Goal: Task Accomplishment & Management: Manage account settings

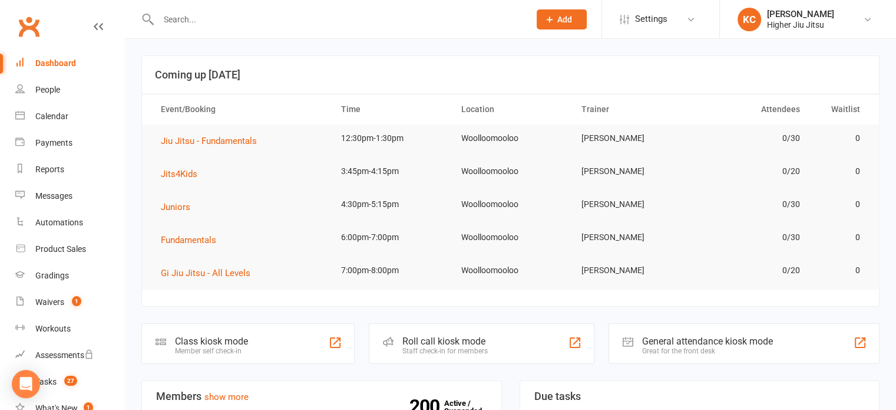
click at [312, 25] on input "text" at bounding box center [338, 19] width 367 height 16
paste input "[EMAIL_ADDRESS][DOMAIN_NAME]"
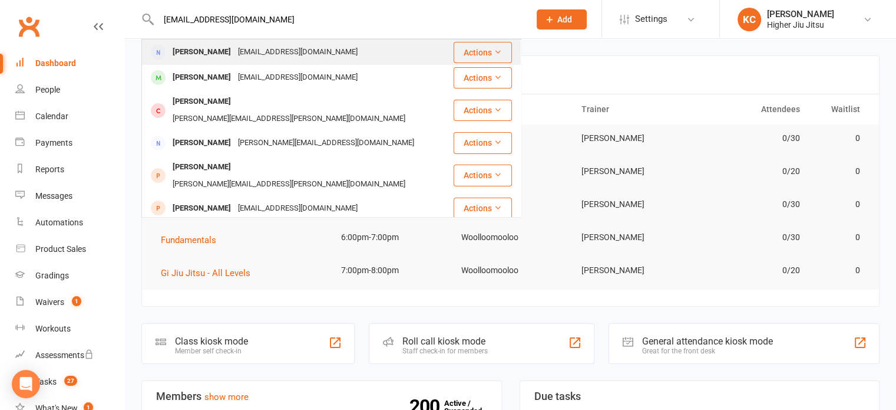
type input "[EMAIL_ADDRESS][DOMAIN_NAME]"
click at [299, 54] on div "[PERSON_NAME] [EMAIL_ADDRESS][DOMAIN_NAME]" at bounding box center [298, 52] width 310 height 24
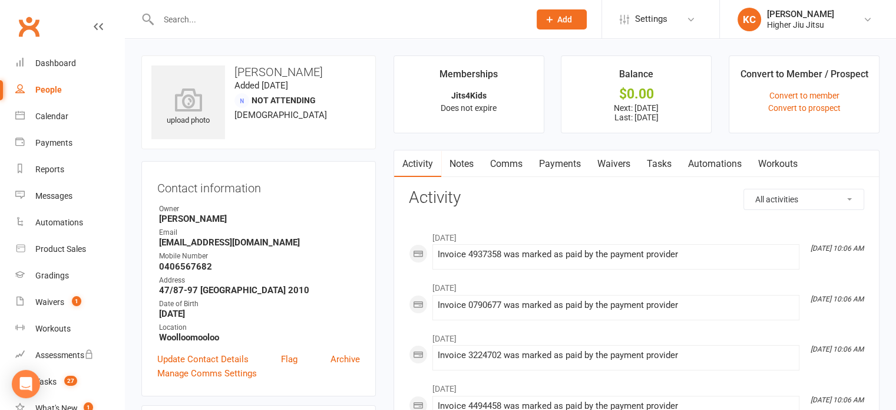
click at [564, 162] on link "Payments" at bounding box center [560, 163] width 58 height 27
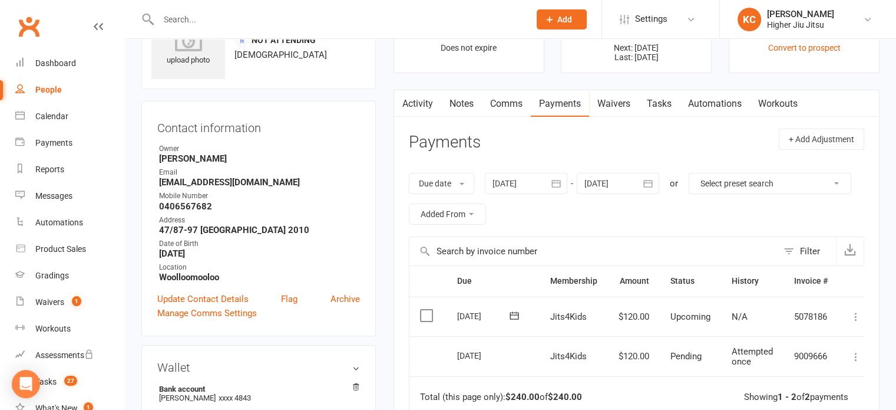
scroll to position [59, 0]
click at [421, 315] on label at bounding box center [428, 317] width 16 height 12
click at [421, 311] on input "checkbox" at bounding box center [424, 311] width 8 height 0
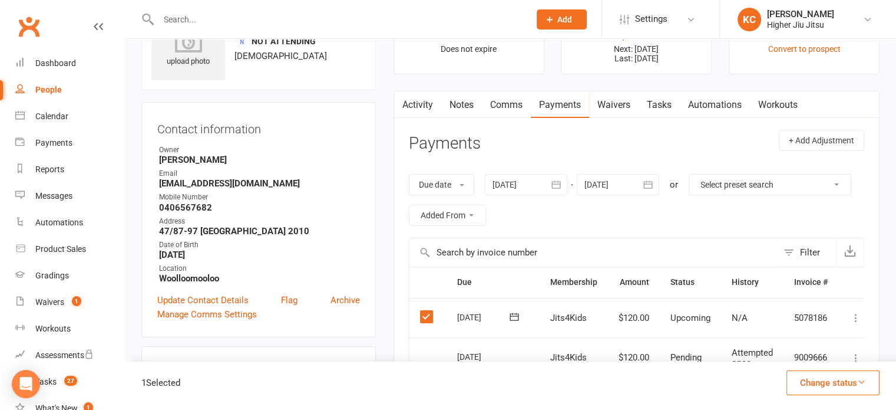
click at [808, 384] on button "Change status" at bounding box center [833, 382] width 93 height 25
click at [786, 351] on link "Skipped" at bounding box center [821, 351] width 117 height 24
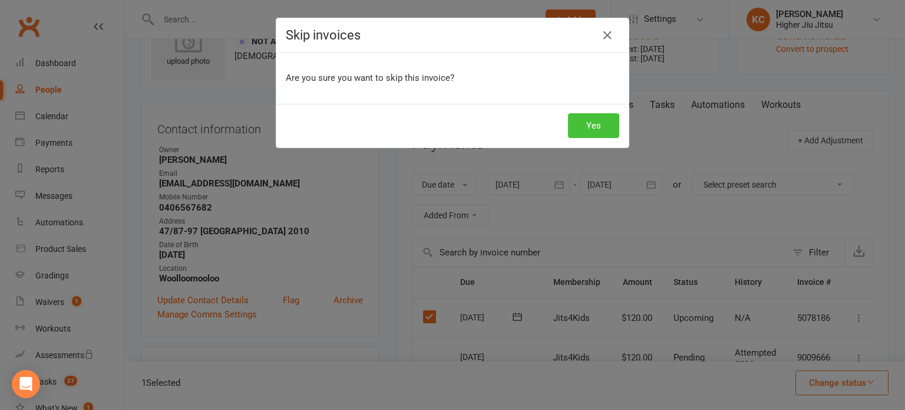
click at [576, 121] on button "Yes" at bounding box center [593, 125] width 51 height 25
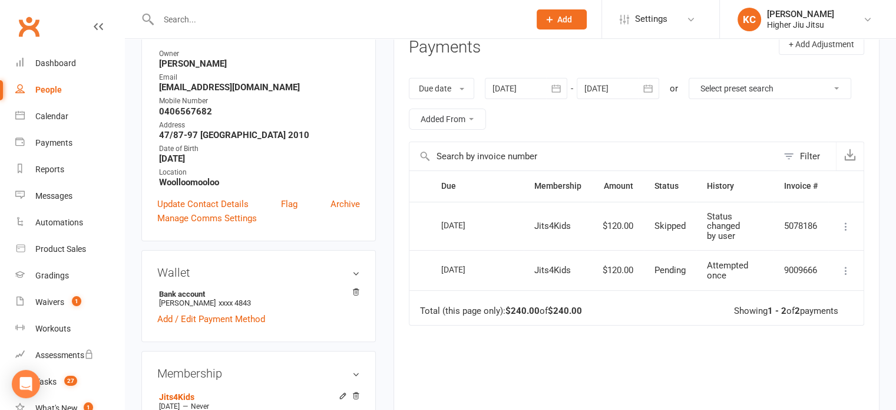
scroll to position [0, 0]
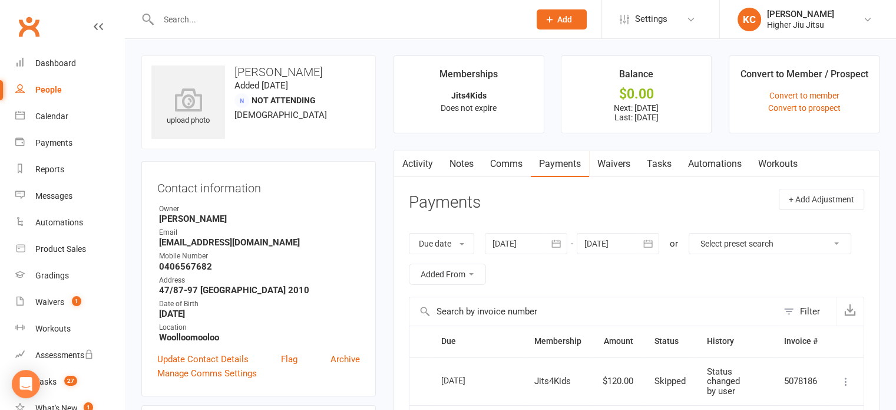
click at [419, 159] on link "Activity" at bounding box center [417, 163] width 47 height 27
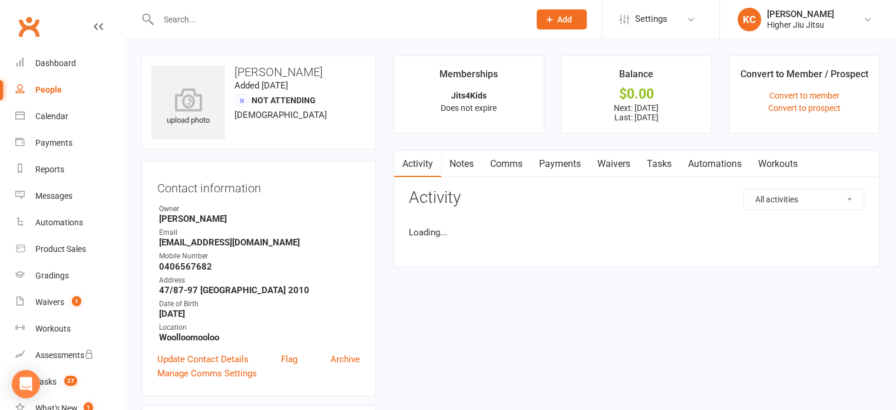
click at [469, 163] on link "Notes" at bounding box center [461, 163] width 41 height 27
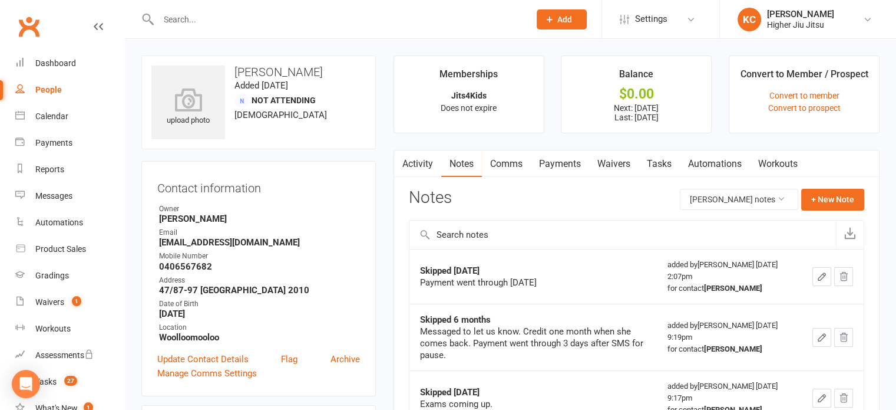
click at [606, 160] on link "Waivers" at bounding box center [613, 163] width 49 height 27
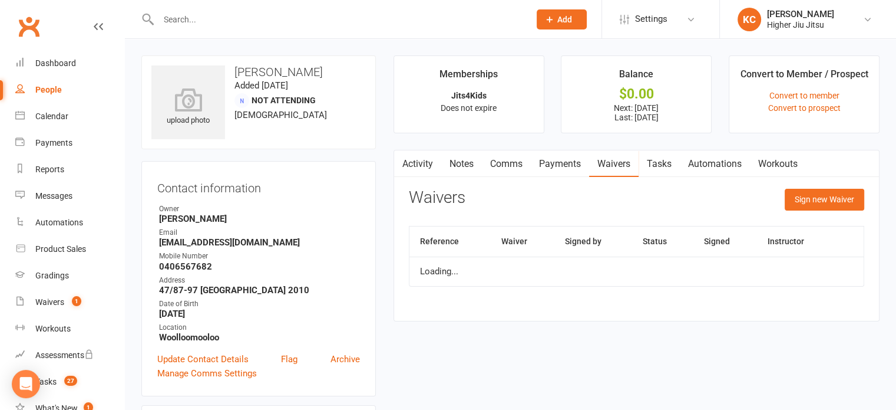
click at [552, 156] on link "Payments" at bounding box center [560, 163] width 58 height 27
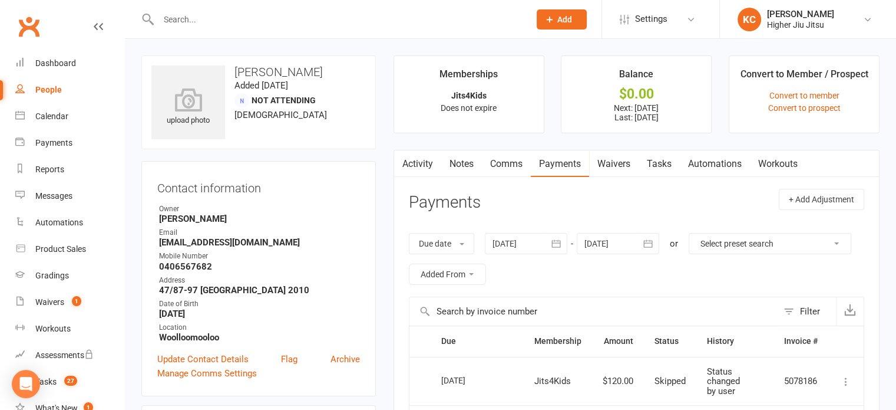
click at [424, 157] on link "Activity" at bounding box center [417, 163] width 47 height 27
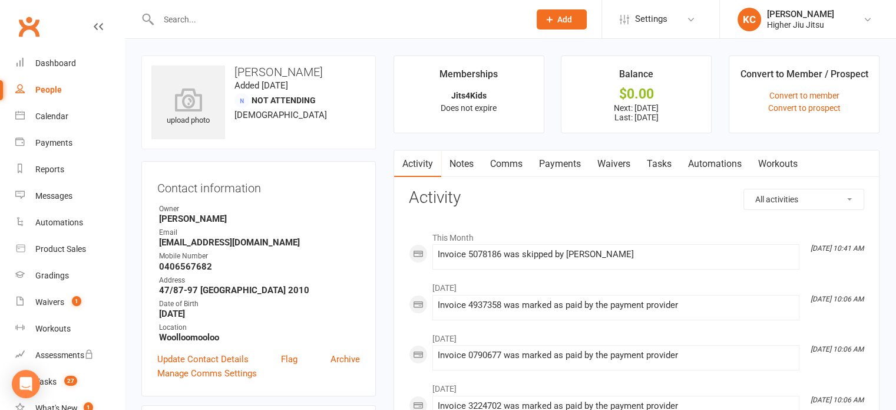
click at [507, 159] on link "Comms" at bounding box center [506, 163] width 49 height 27
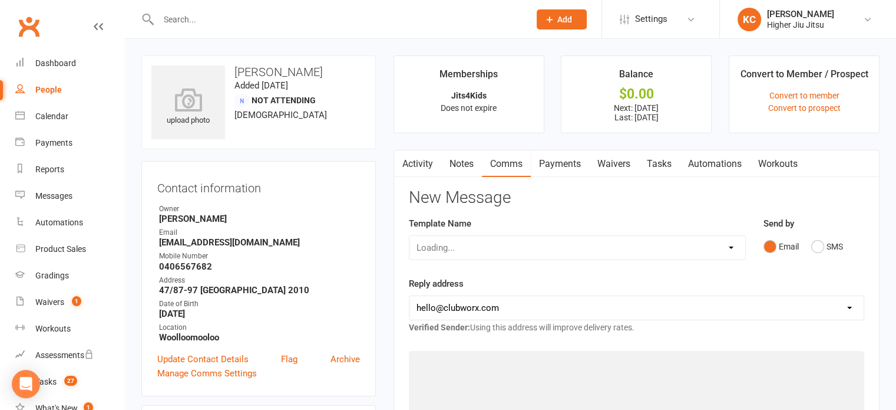
click at [453, 160] on link "Notes" at bounding box center [461, 163] width 41 height 27
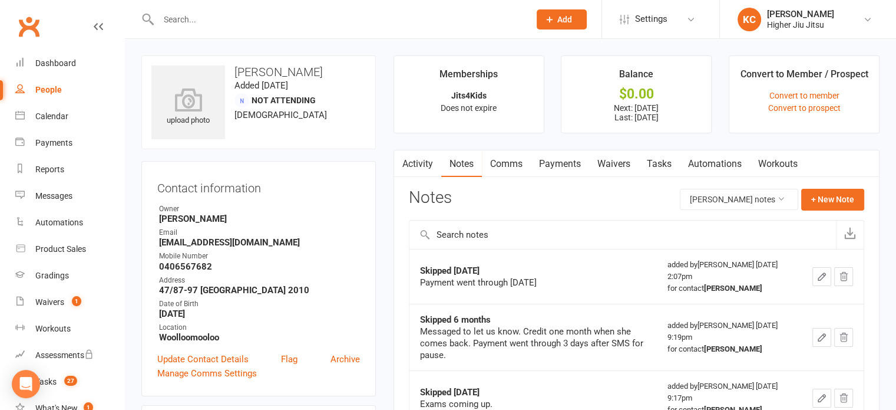
click at [504, 163] on link "Comms" at bounding box center [506, 163] width 49 height 27
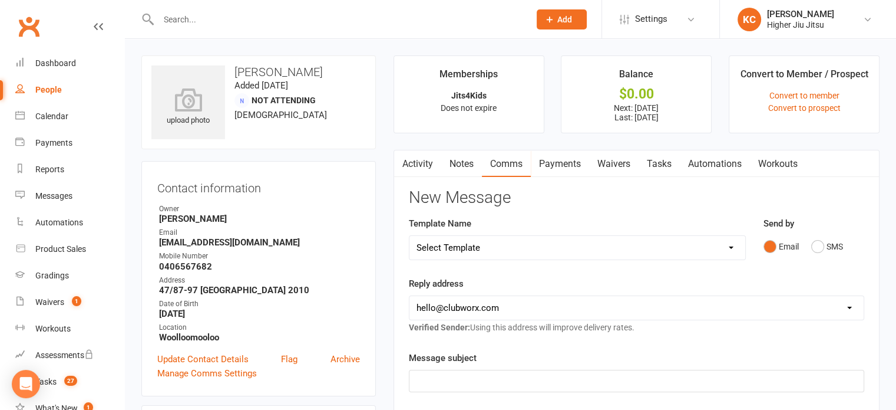
click at [453, 163] on link "Notes" at bounding box center [461, 163] width 41 height 27
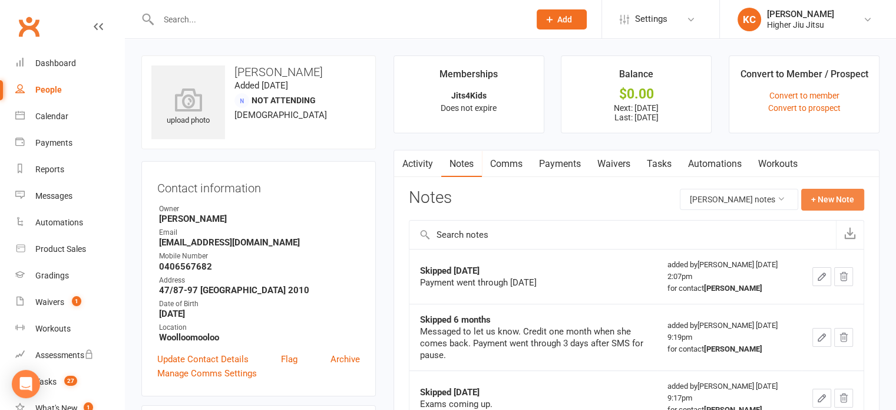
click at [820, 195] on button "+ New Note" at bounding box center [832, 199] width 63 height 21
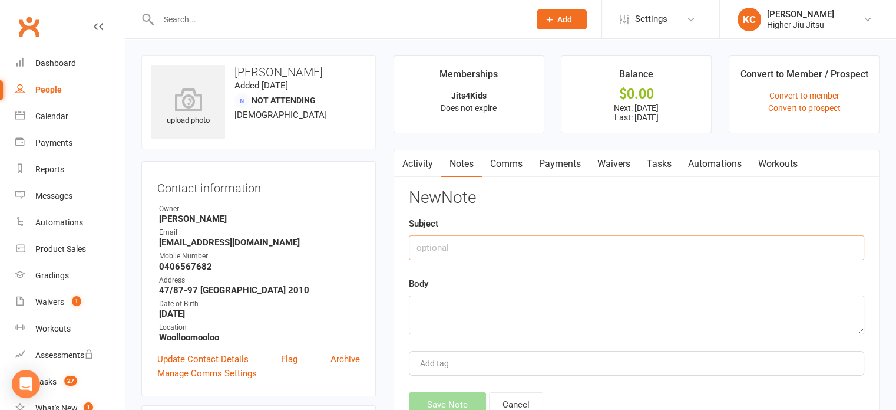
click at [573, 240] on input "text" at bounding box center [637, 247] width 456 height 25
type input "Skipped Payment"
click at [476, 313] on textarea at bounding box center [637, 314] width 456 height 39
type textarea "[DATE] for holidays"
click at [445, 400] on button "Save Note" at bounding box center [447, 404] width 77 height 25
